Goal: Information Seeking & Learning: Find specific page/section

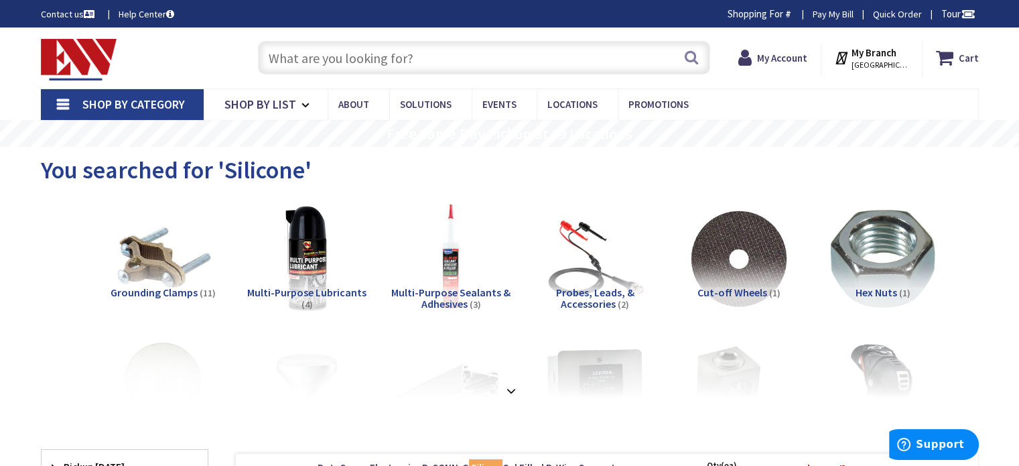
click at [336, 62] on input "text" at bounding box center [484, 57] width 452 height 33
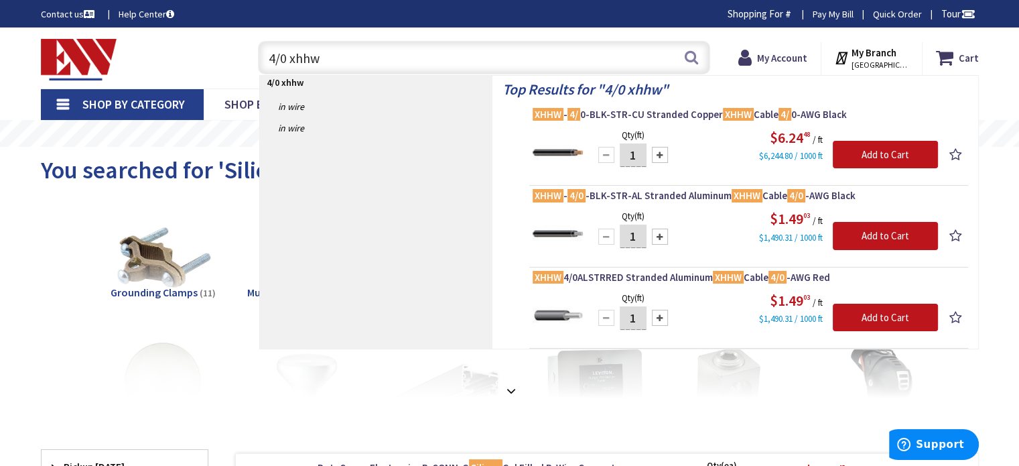
type input "4/0 xhhw"
click at [62, 102] on link "Shop By Category" at bounding box center [122, 104] width 163 height 31
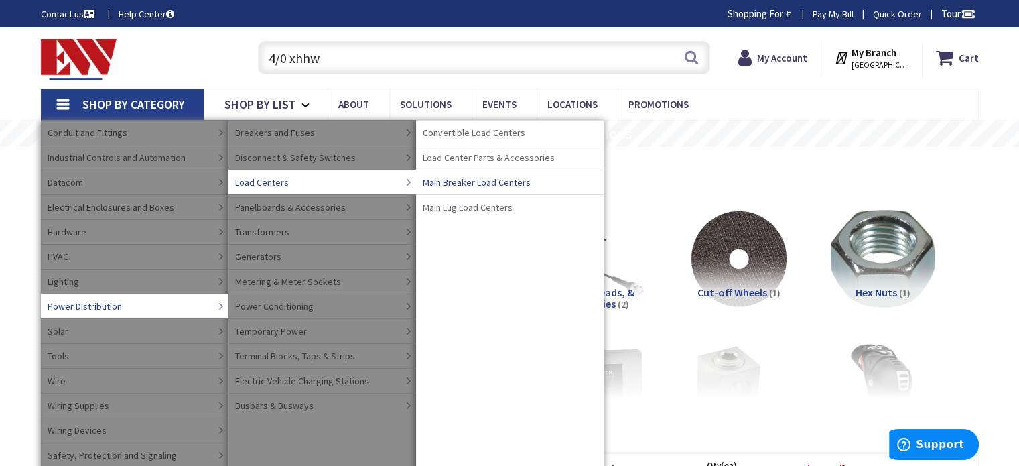
click at [492, 182] on span "Main Breaker Load Centers" at bounding box center [477, 182] width 108 height 13
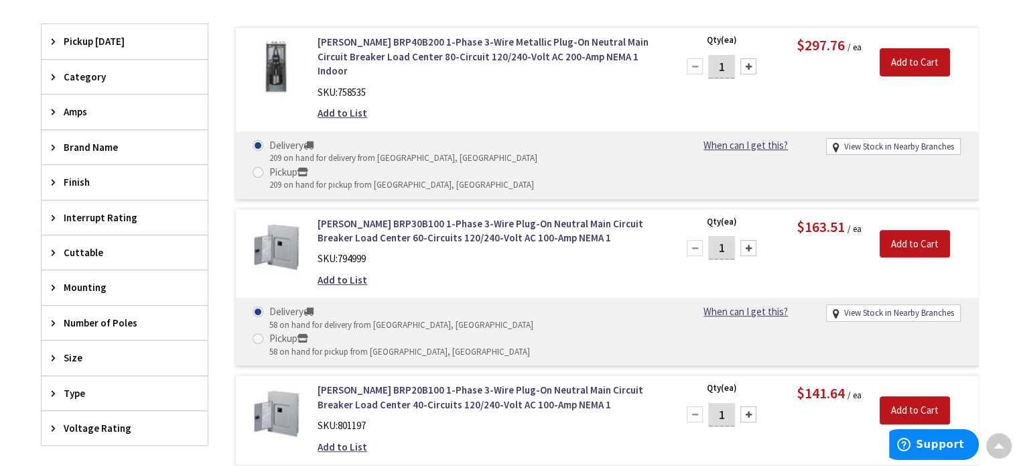
scroll to position [402, 0]
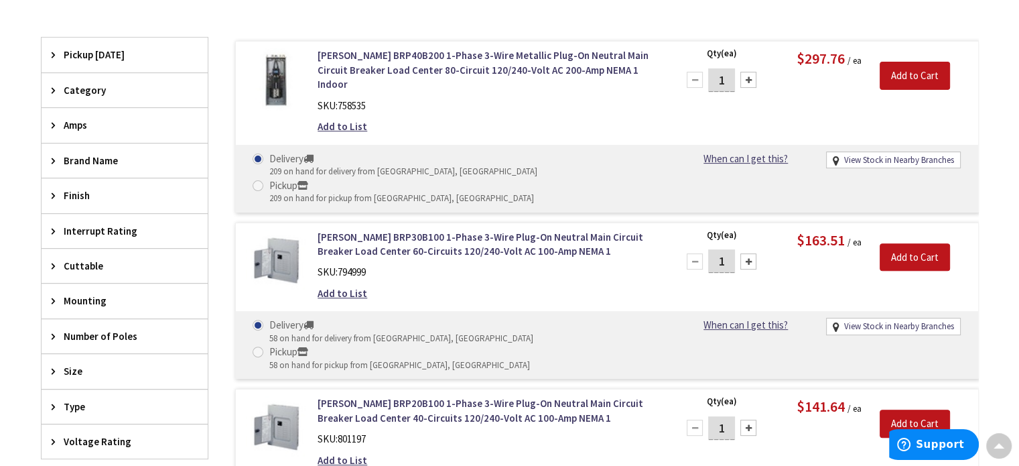
click at [70, 125] on span "Amps" at bounding box center [118, 125] width 109 height 14
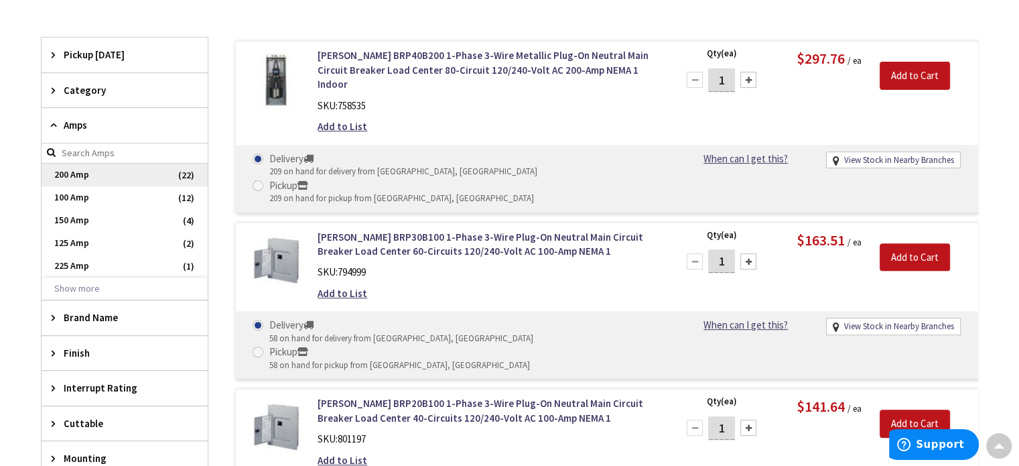
click at [106, 174] on span "200 Amp" at bounding box center [125, 174] width 166 height 23
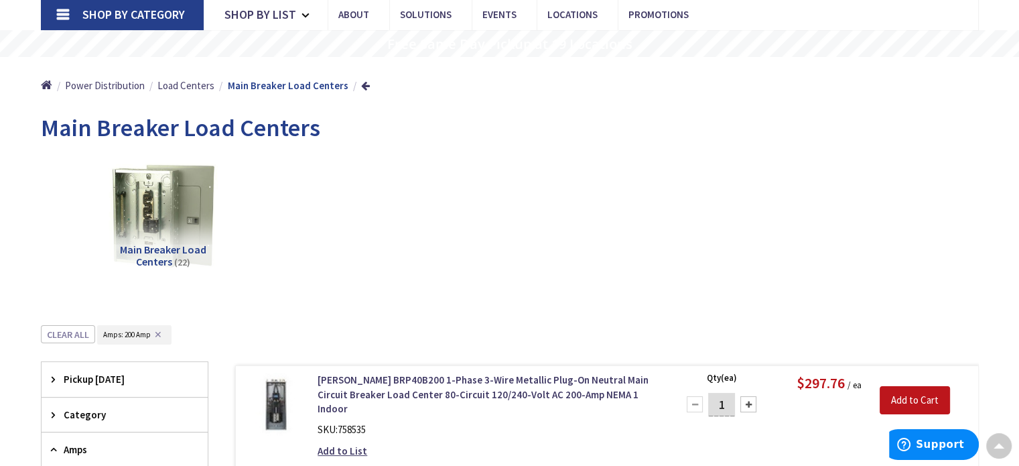
scroll to position [0, 0]
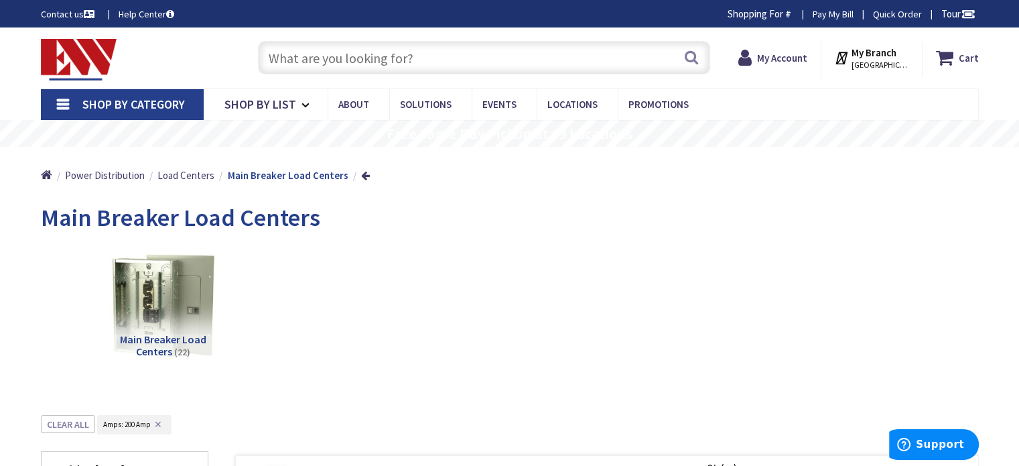
click at [324, 57] on input "text" at bounding box center [484, 57] width 452 height 33
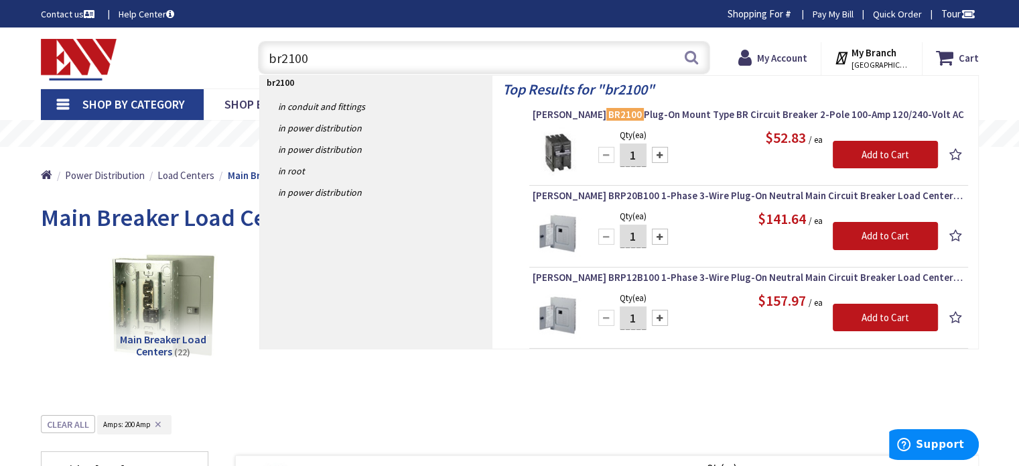
click at [353, 67] on input "br2100" at bounding box center [484, 57] width 452 height 33
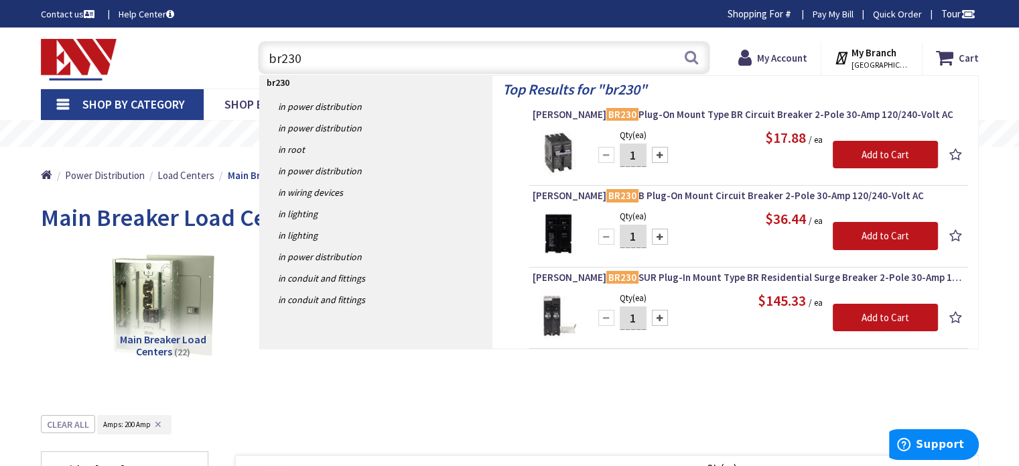
click at [316, 55] on input "br230" at bounding box center [484, 57] width 452 height 33
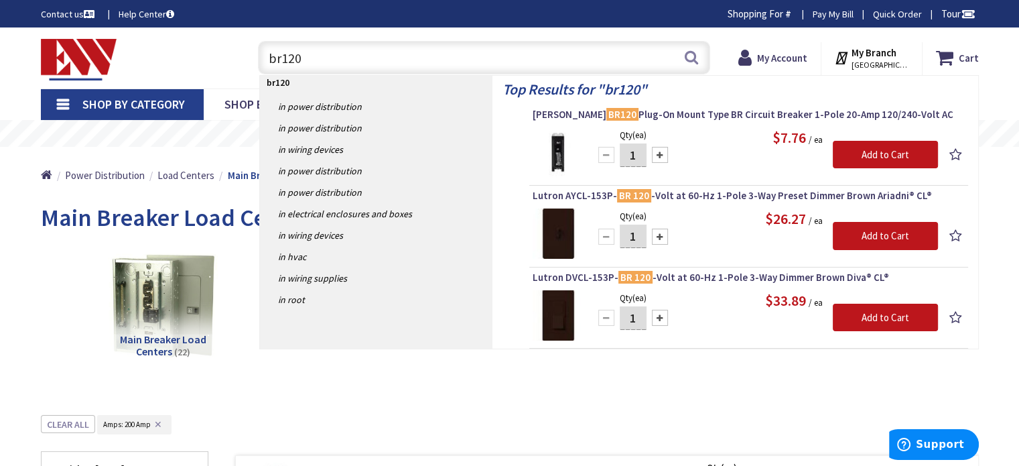
click at [345, 50] on input "br120" at bounding box center [484, 57] width 452 height 33
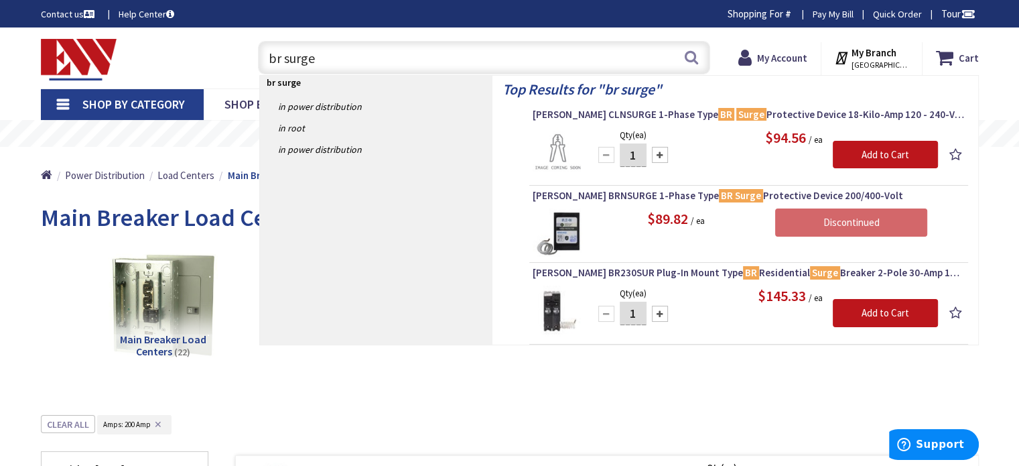
drag, startPoint x: 326, startPoint y: 55, endPoint x: 204, endPoint y: 64, distance: 122.3
click at [204, 64] on div "Toggle Nav br surge br surge Search Cart My Cart Close" at bounding box center [510, 58] width 958 height 45
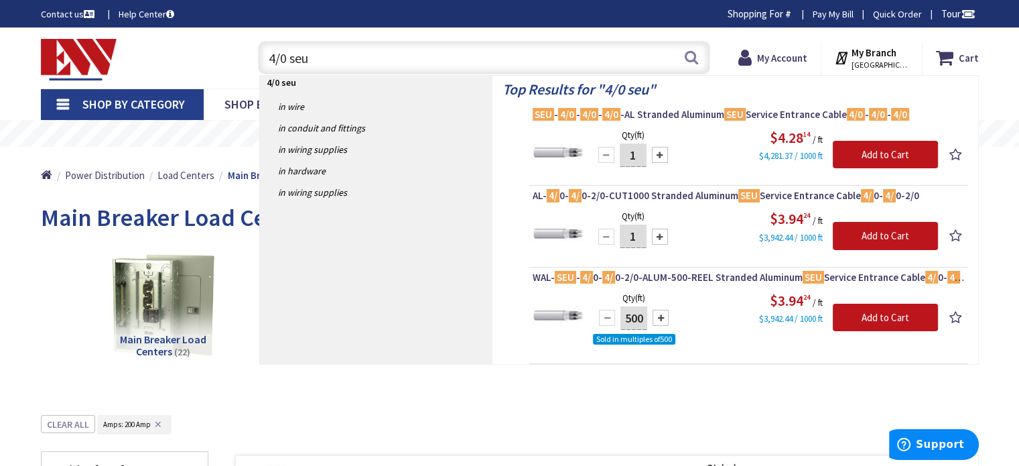
drag, startPoint x: 368, startPoint y: 53, endPoint x: 225, endPoint y: 56, distance: 143.4
click at [226, 56] on div "Toggle Nav 4/0 seu 4/0 seu Search Cart My Cart Close" at bounding box center [510, 58] width 958 height 45
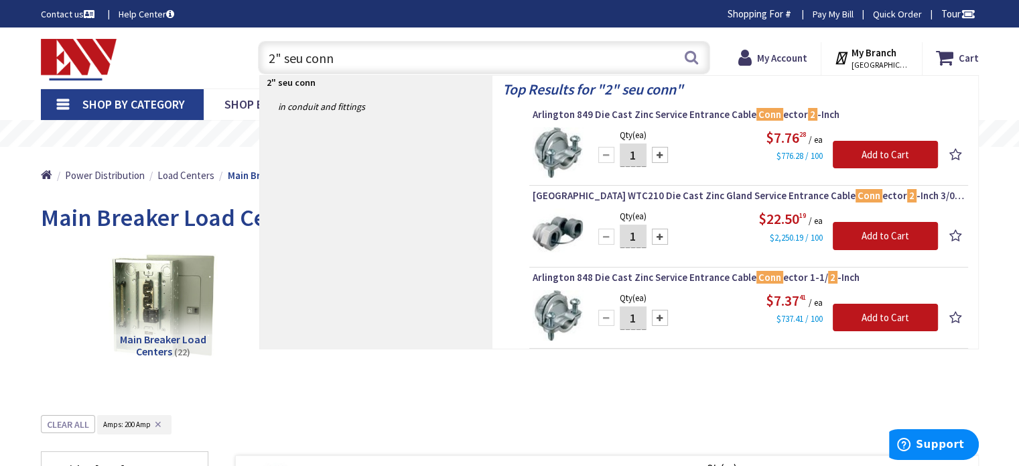
drag, startPoint x: 380, startPoint y: 58, endPoint x: 285, endPoint y: 58, distance: 95.8
click at [285, 58] on input "2" seu conn" at bounding box center [484, 57] width 452 height 33
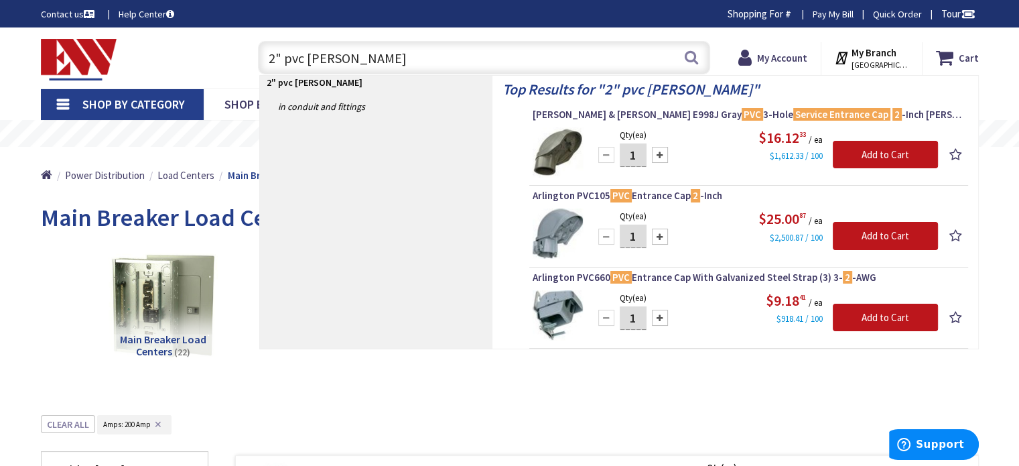
drag, startPoint x: 389, startPoint y: 58, endPoint x: 307, endPoint y: 58, distance: 81.1
click at [307, 58] on input "2" pvc weatherhead" at bounding box center [484, 57] width 452 height 33
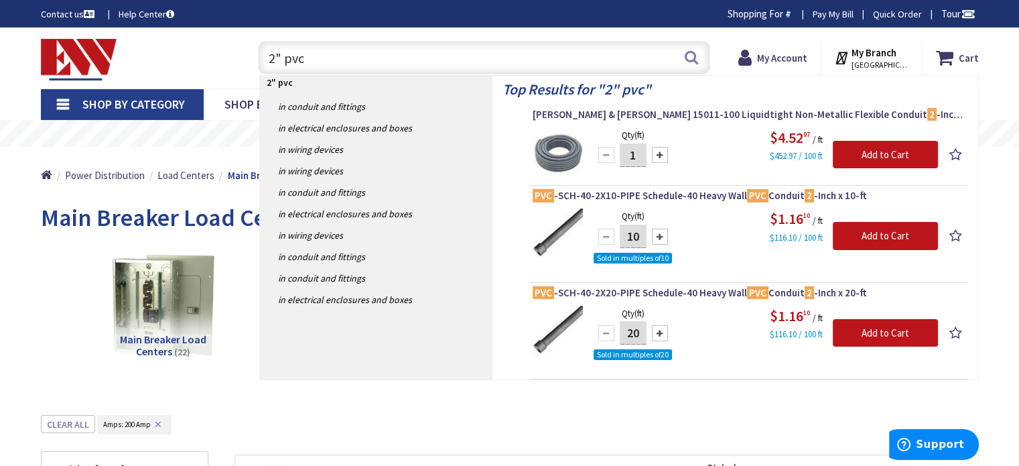
click at [364, 54] on input "2" pvc" at bounding box center [484, 57] width 452 height 33
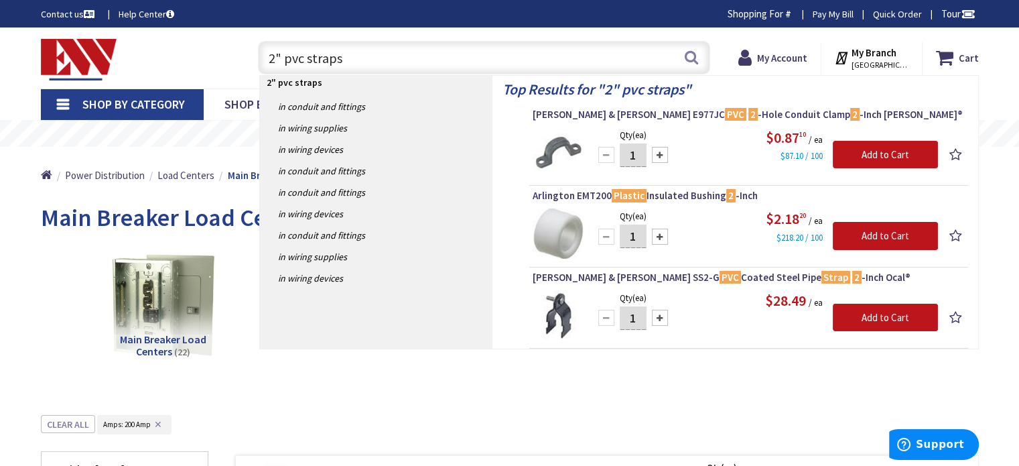
drag, startPoint x: 353, startPoint y: 56, endPoint x: 262, endPoint y: 56, distance: 91.1
click at [262, 56] on input "2" pvc straps" at bounding box center [484, 57] width 452 height 33
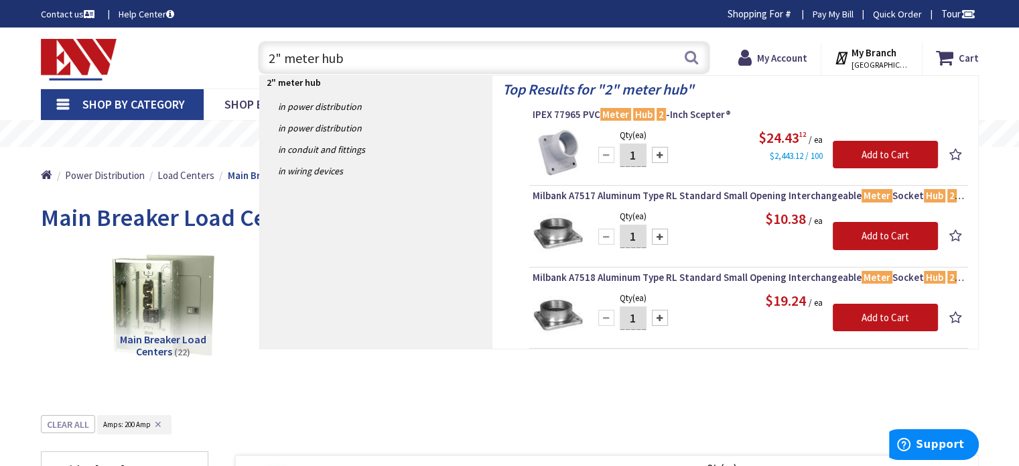
type input "2" meter hub"
click at [65, 100] on link "Shop By Category" at bounding box center [122, 104] width 163 height 31
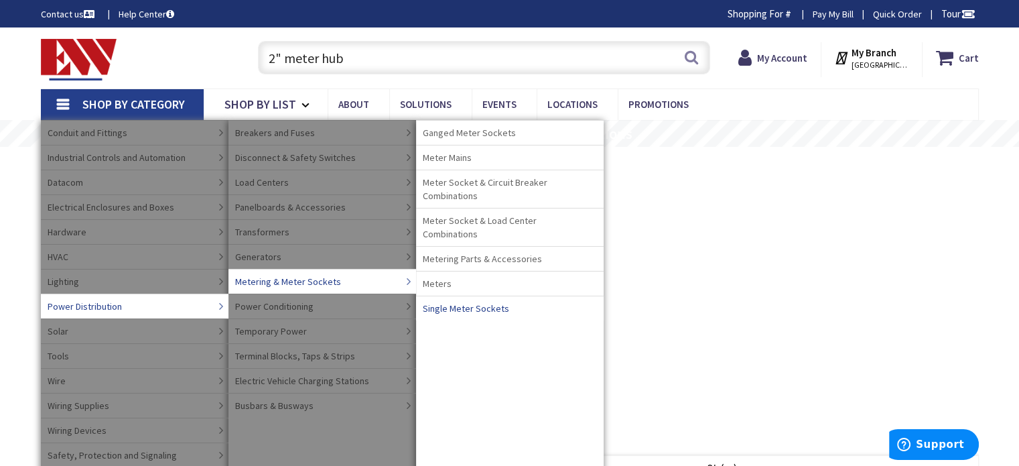
click at [478, 301] on span "Single Meter Sockets" at bounding box center [466, 307] width 86 height 13
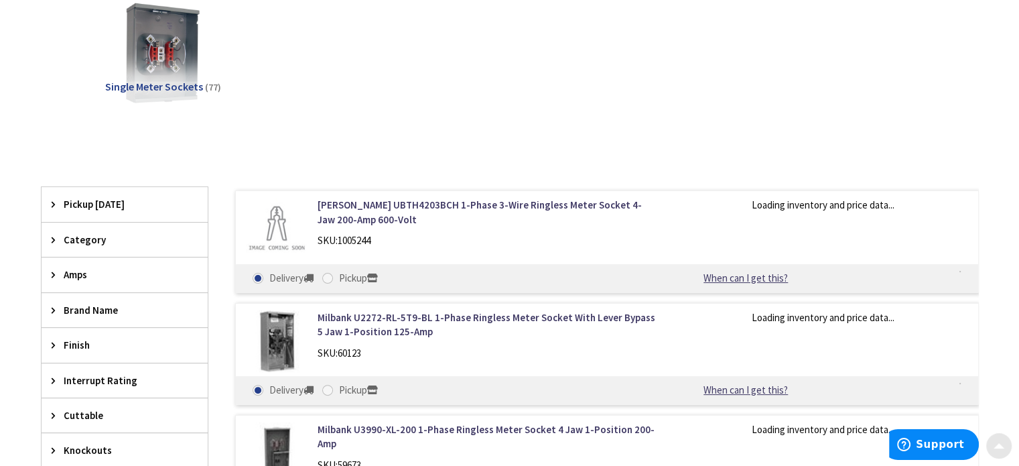
scroll to position [268, 0]
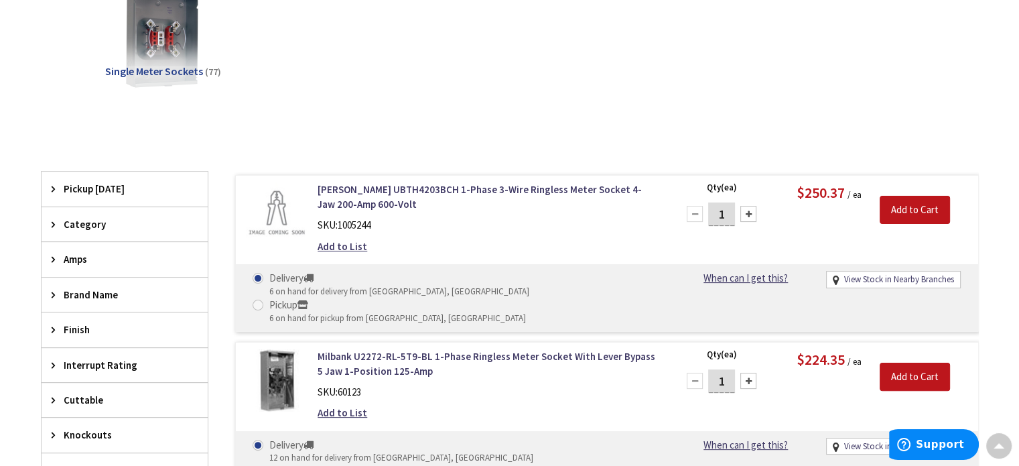
click at [65, 257] on span "Amps" at bounding box center [118, 259] width 109 height 14
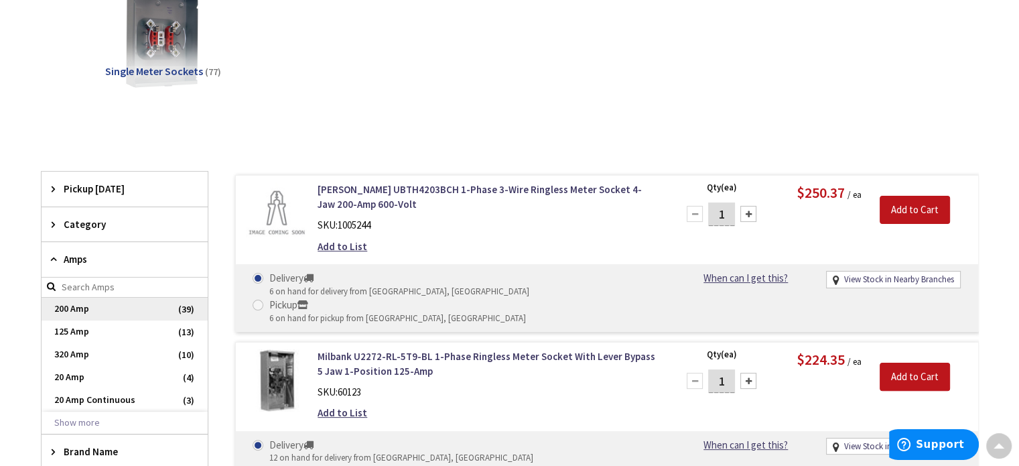
click at [91, 307] on span "200 Amp" at bounding box center [125, 308] width 166 height 23
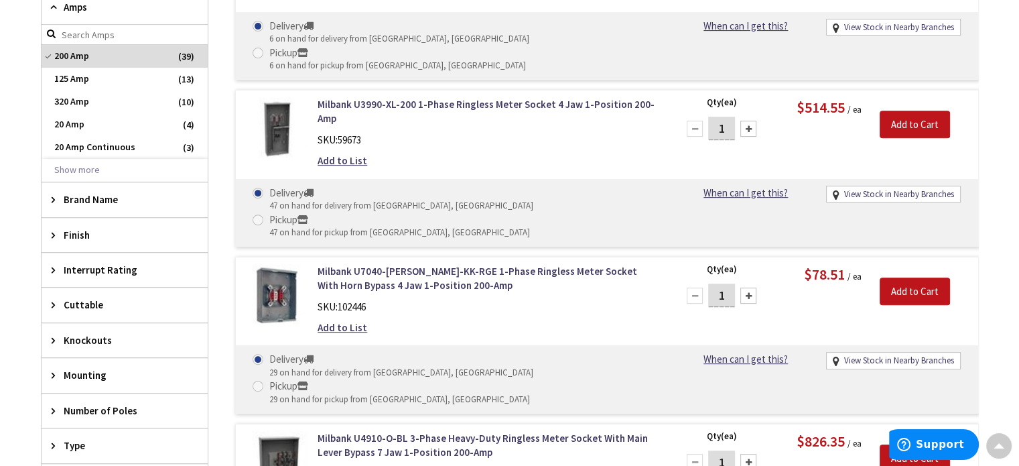
scroll to position [0, 0]
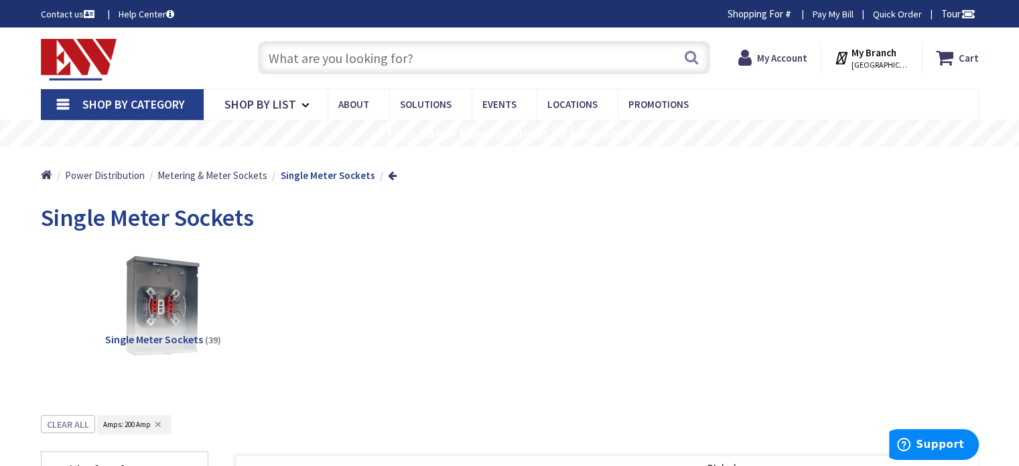
click at [446, 56] on input "text" at bounding box center [484, 57] width 452 height 33
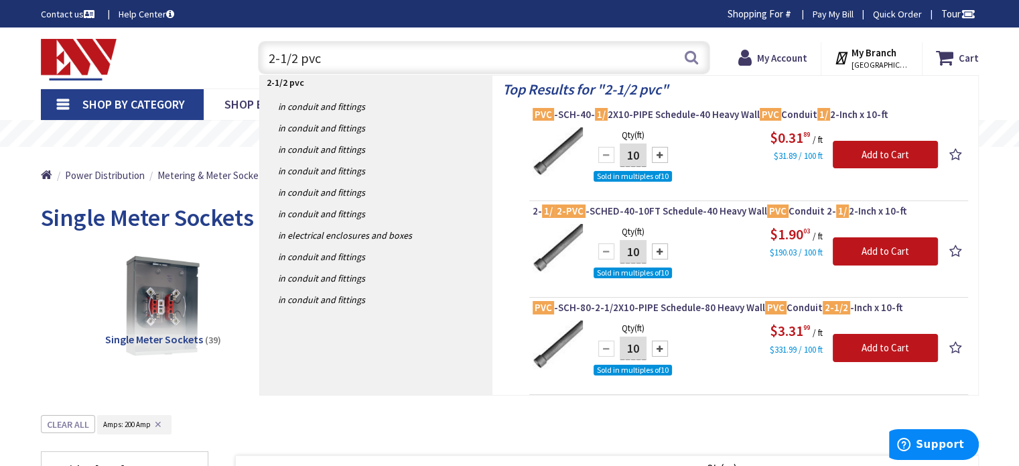
click at [437, 53] on input "2-1/2 pvc" at bounding box center [484, 57] width 452 height 33
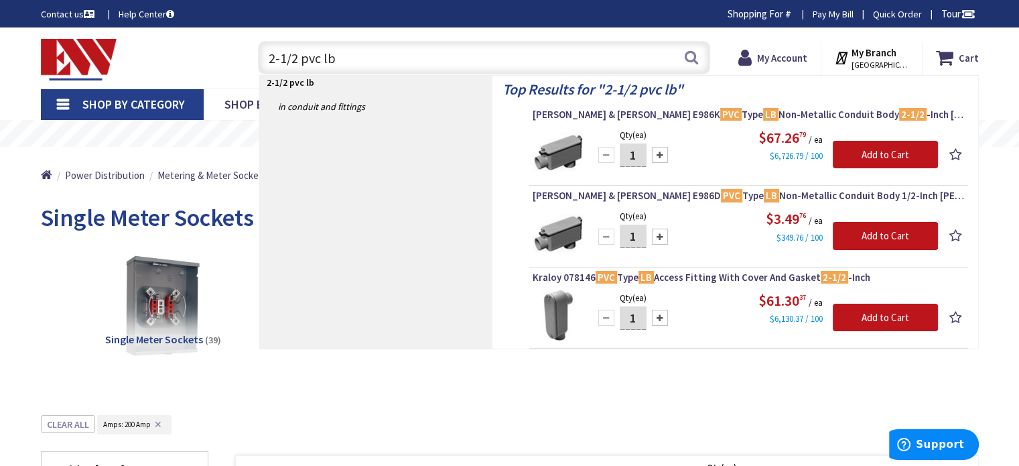
click at [383, 60] on input "2-1/2 pvc lb" at bounding box center [484, 57] width 452 height 33
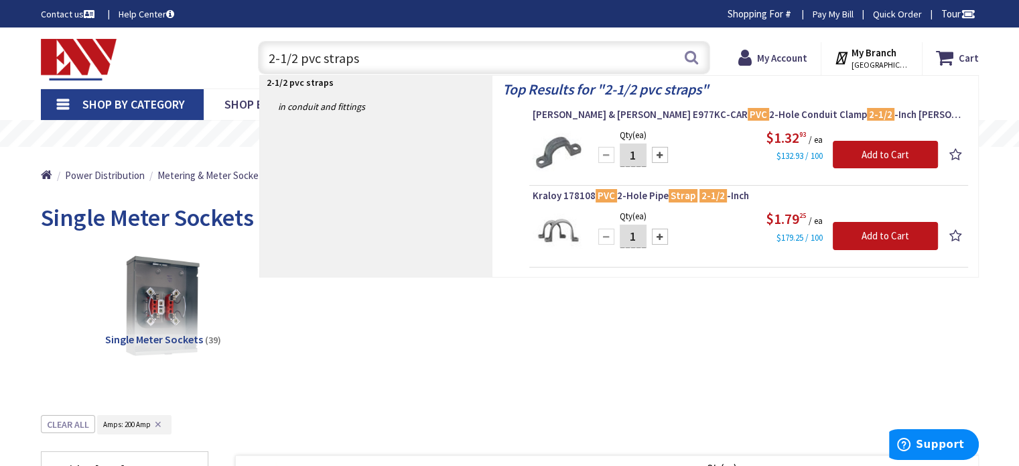
click at [383, 50] on input "2-1/2 pvc straps" at bounding box center [484, 57] width 452 height 33
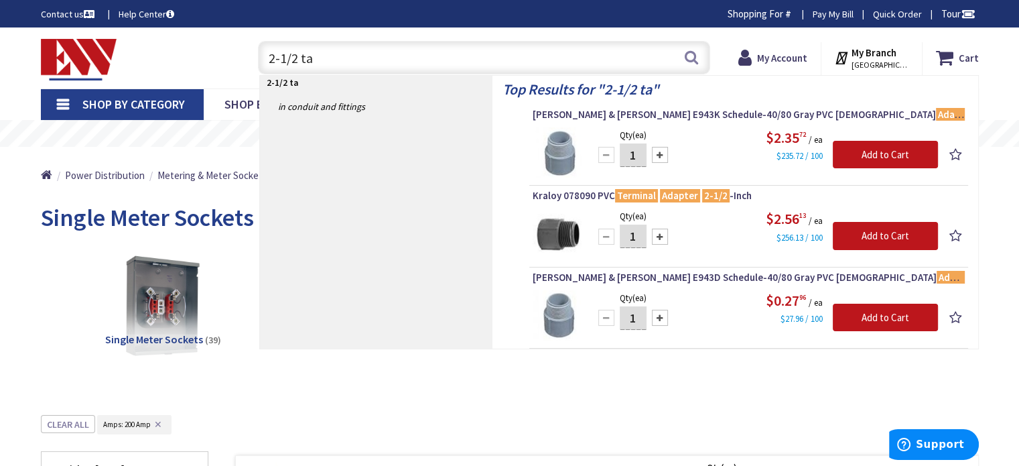
click at [324, 62] on input "2-1/2 ta" at bounding box center [484, 57] width 452 height 33
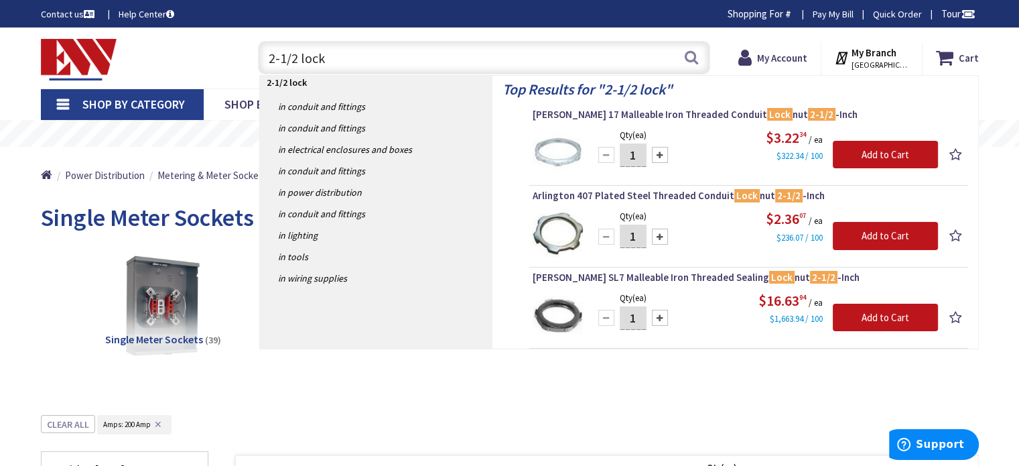
click at [348, 56] on input "2-1/2 lock" at bounding box center [484, 57] width 452 height 33
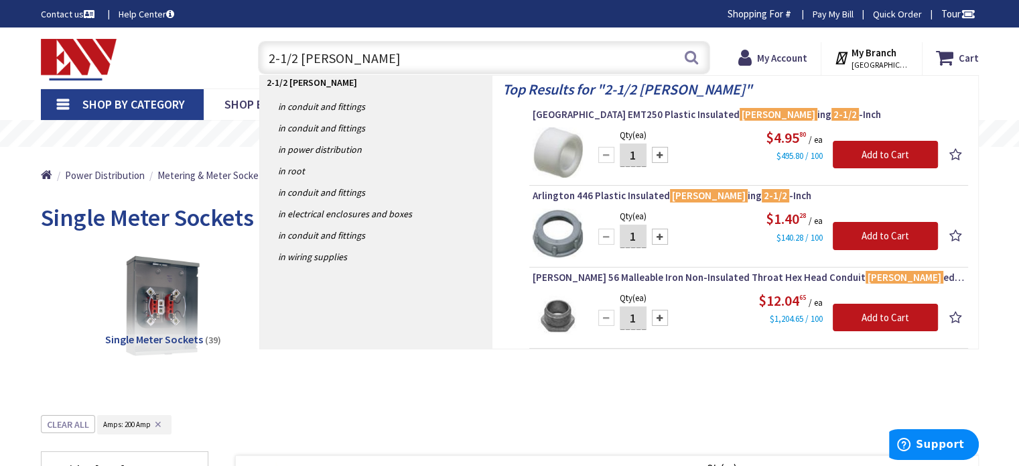
drag, startPoint x: 281, startPoint y: 58, endPoint x: 236, endPoint y: 63, distance: 45.9
click at [236, 63] on div "Toggle Nav 2-1/2 [PERSON_NAME] 2-1/2 [PERSON_NAME] Search Cart My Cart Close" at bounding box center [510, 58] width 958 height 45
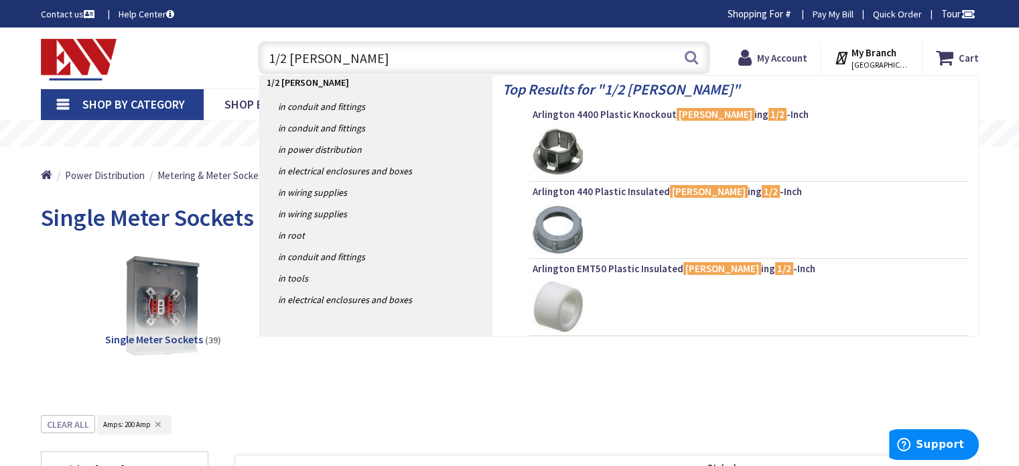
click at [335, 51] on input "1/2 [PERSON_NAME]" at bounding box center [484, 57] width 452 height 33
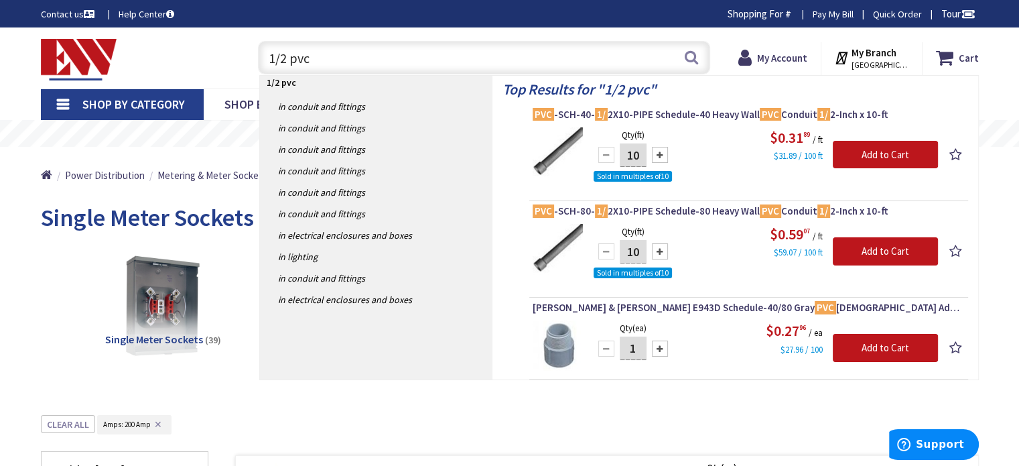
click at [433, 62] on input "1/2 pvc" at bounding box center [484, 57] width 452 height 33
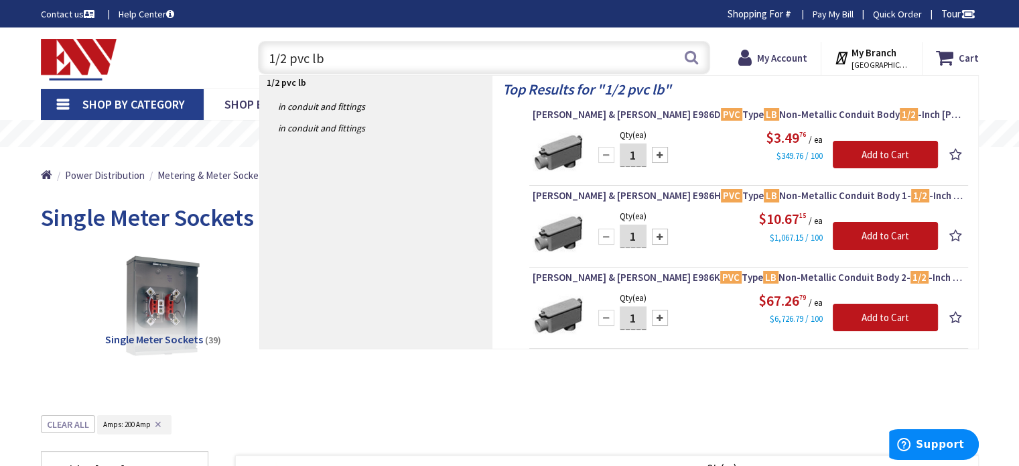
click at [358, 54] on input "1/2 pvc lb" at bounding box center [484, 57] width 452 height 33
type input "1"
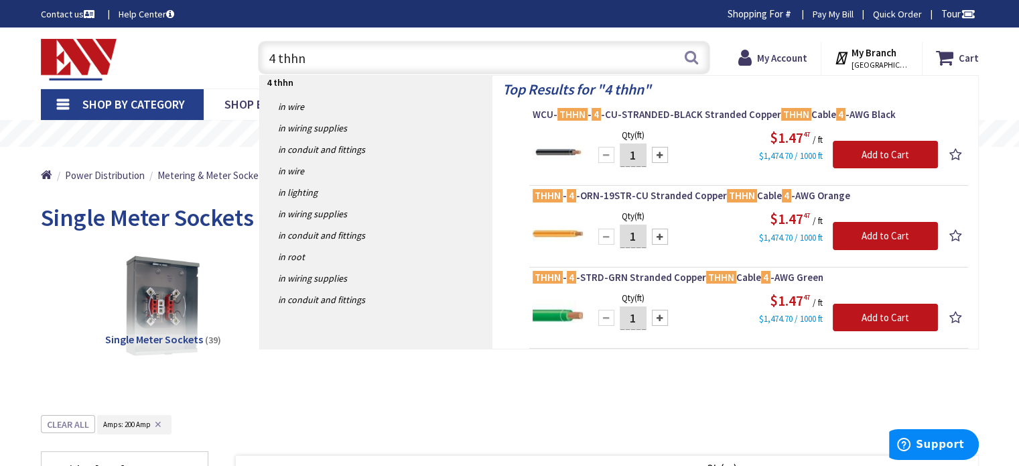
drag, startPoint x: 302, startPoint y: 53, endPoint x: 240, endPoint y: 46, distance: 62.7
click at [241, 46] on div "4 thhn 4 thhn Search" at bounding box center [480, 57] width 479 height 43
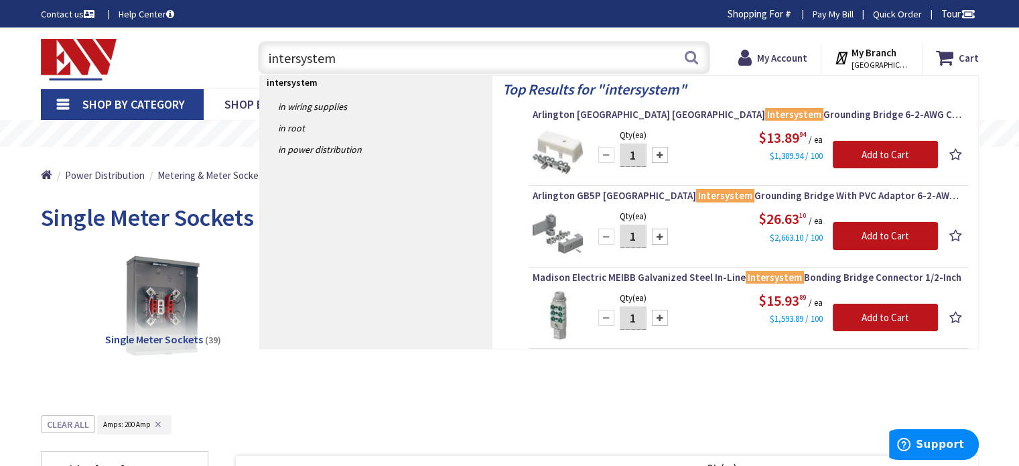
drag, startPoint x: 293, startPoint y: 59, endPoint x: 255, endPoint y: 62, distance: 38.9
click at [255, 61] on div "intersystem intersystem Search" at bounding box center [480, 57] width 459 height 43
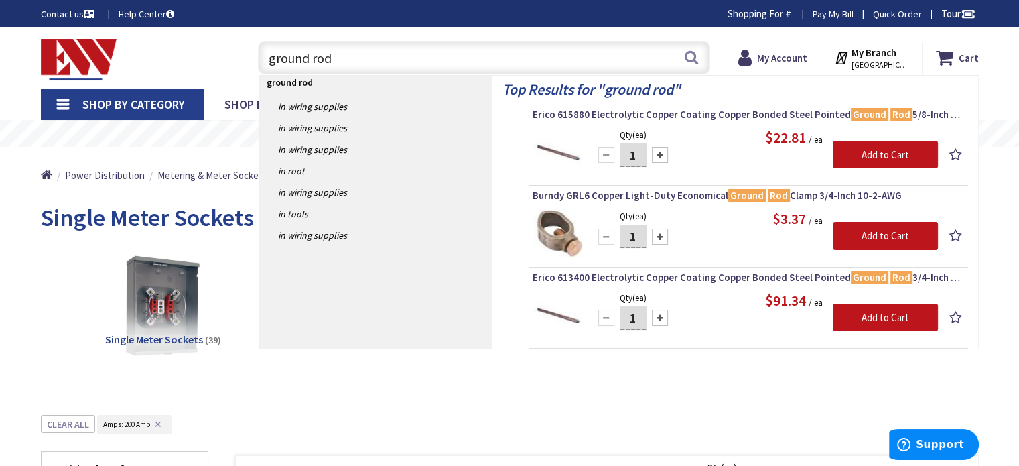
type input "ground rod"
